Goal: Task Accomplishment & Management: Use online tool/utility

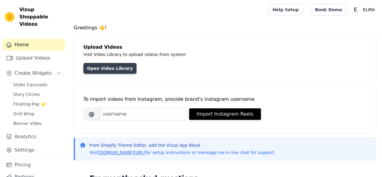
click at [100, 69] on link "Open Video Library" at bounding box center [109, 68] width 53 height 11
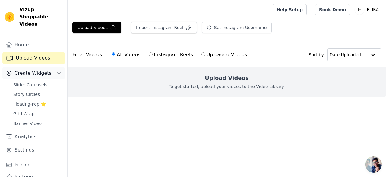
click at [39, 69] on span "Create Widgets" at bounding box center [32, 72] width 37 height 7
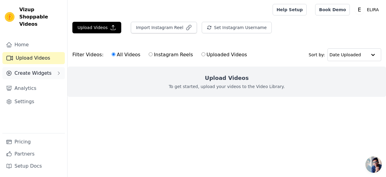
click at [39, 69] on span "Create Widgets" at bounding box center [32, 72] width 37 height 7
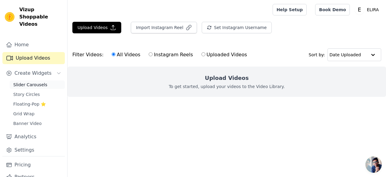
click at [39, 80] on link "Slider Carousels" at bounding box center [37, 84] width 55 height 8
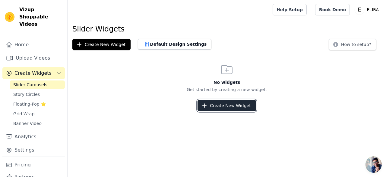
click at [210, 107] on button "Create New Widget" at bounding box center [227, 105] width 58 height 11
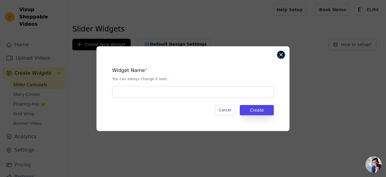
click at [279, 53] on button "Close modal" at bounding box center [281, 54] width 7 height 7
